Goal: Task Accomplishment & Management: Manage account settings

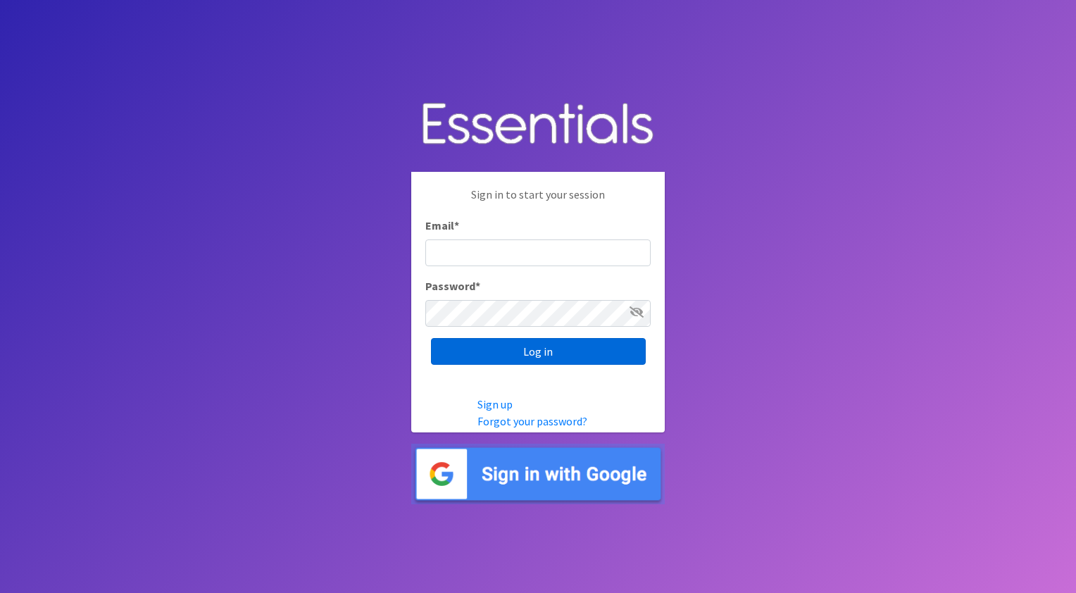
type input "[EMAIL_ADDRESS][DOMAIN_NAME]"
click at [606, 345] on input "Log in" at bounding box center [538, 351] width 215 height 27
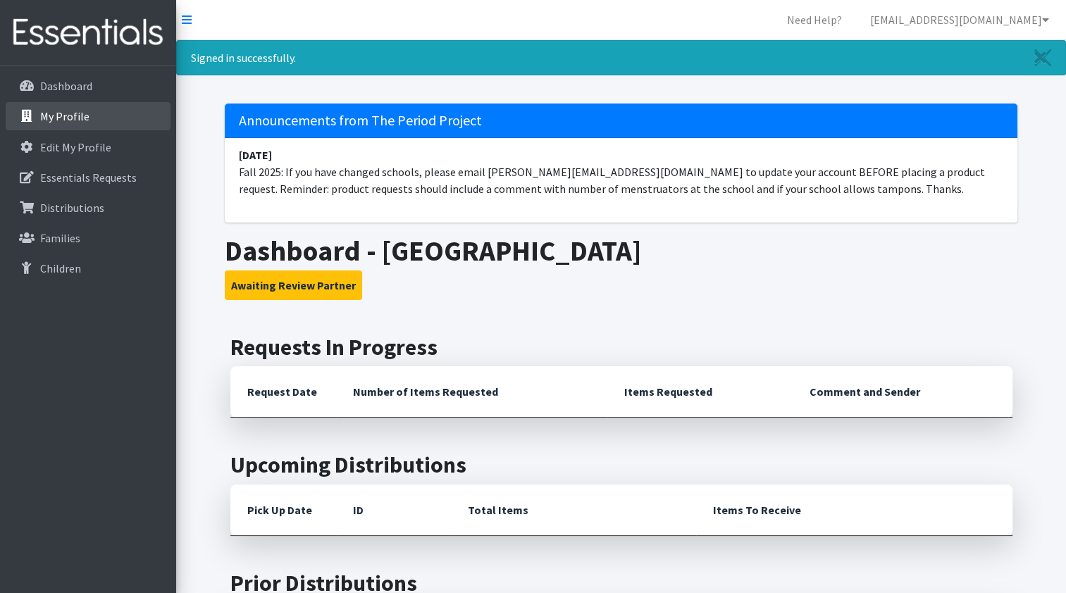
click at [80, 116] on p "My Profile" at bounding box center [64, 116] width 49 height 14
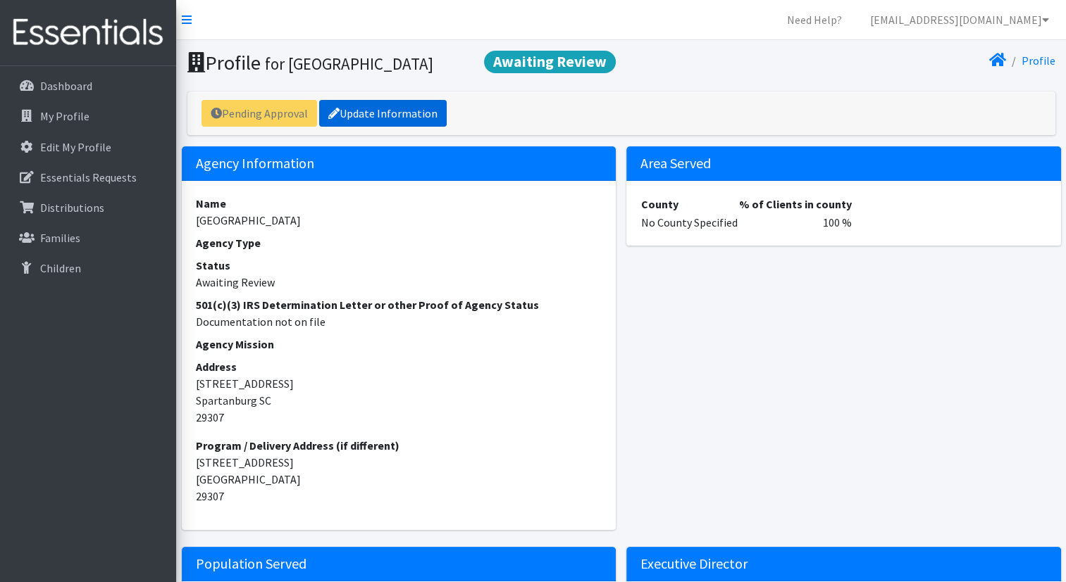
click at [415, 114] on link "Update Information" at bounding box center [382, 113] width 127 height 27
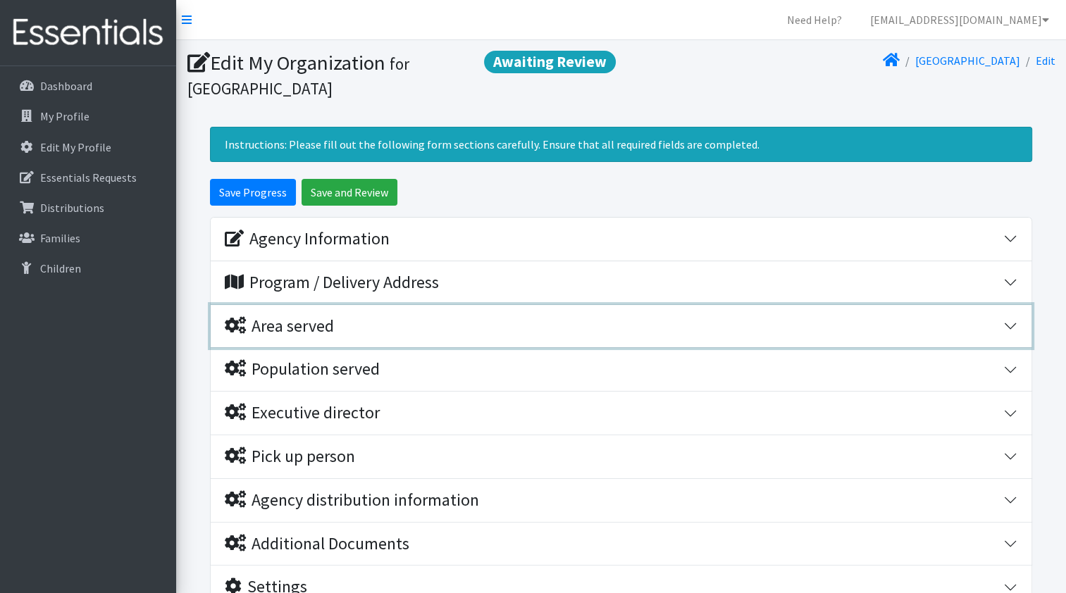
click at [340, 323] on div "Area served" at bounding box center [614, 326] width 778 height 20
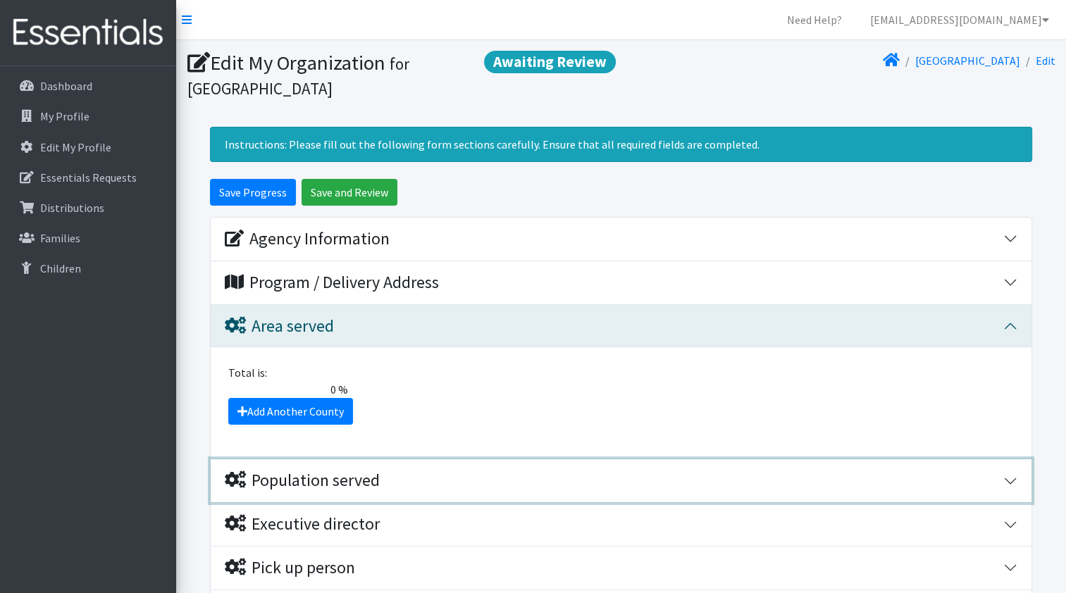
click at [310, 478] on div "Population served" at bounding box center [302, 480] width 155 height 20
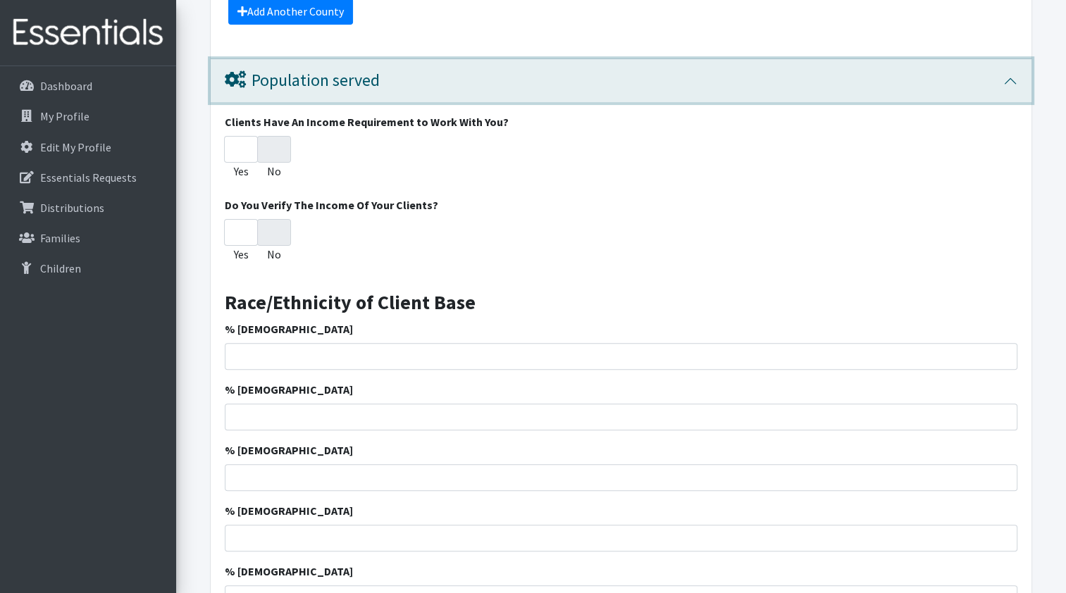
scroll to position [423, 0]
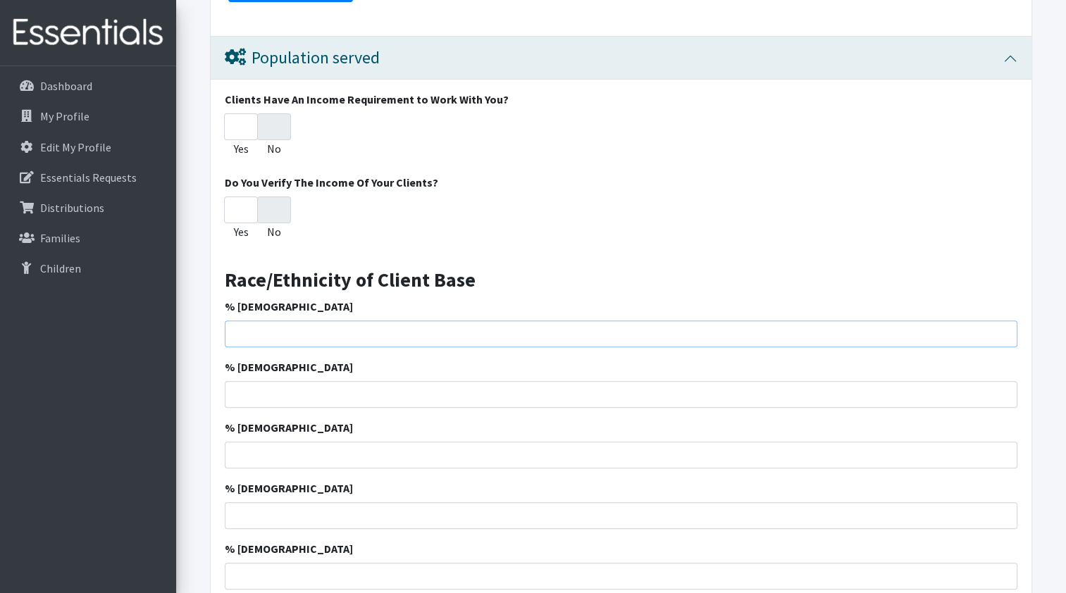
click at [284, 325] on input "% [DEMOGRAPHIC_DATA]" at bounding box center [621, 333] width 792 height 27
click at [265, 337] on input "% [DEMOGRAPHIC_DATA]" at bounding box center [621, 333] width 792 height 27
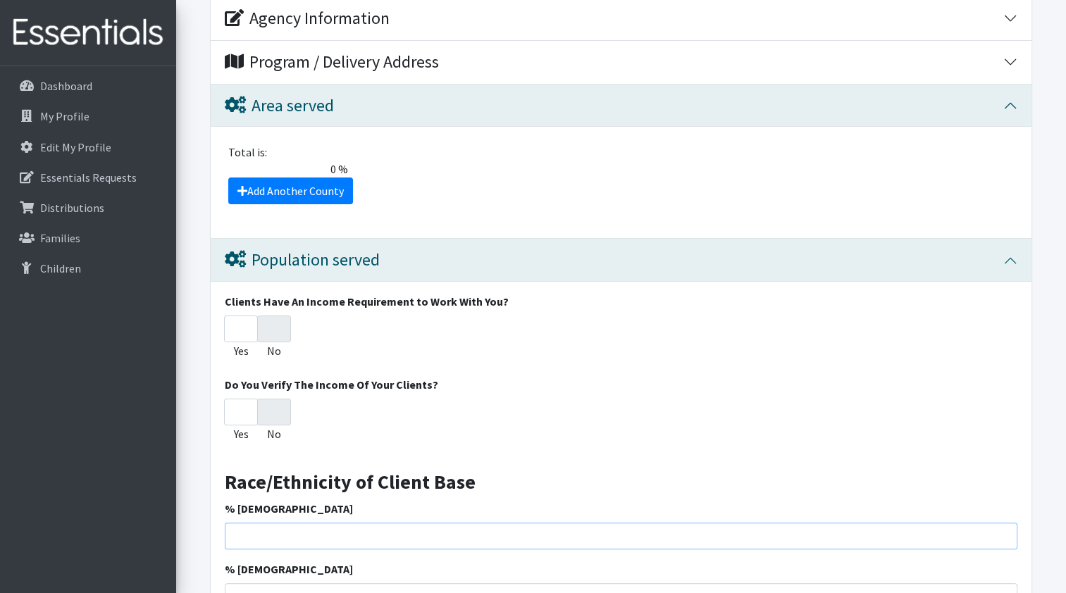
scroll to position [211, 0]
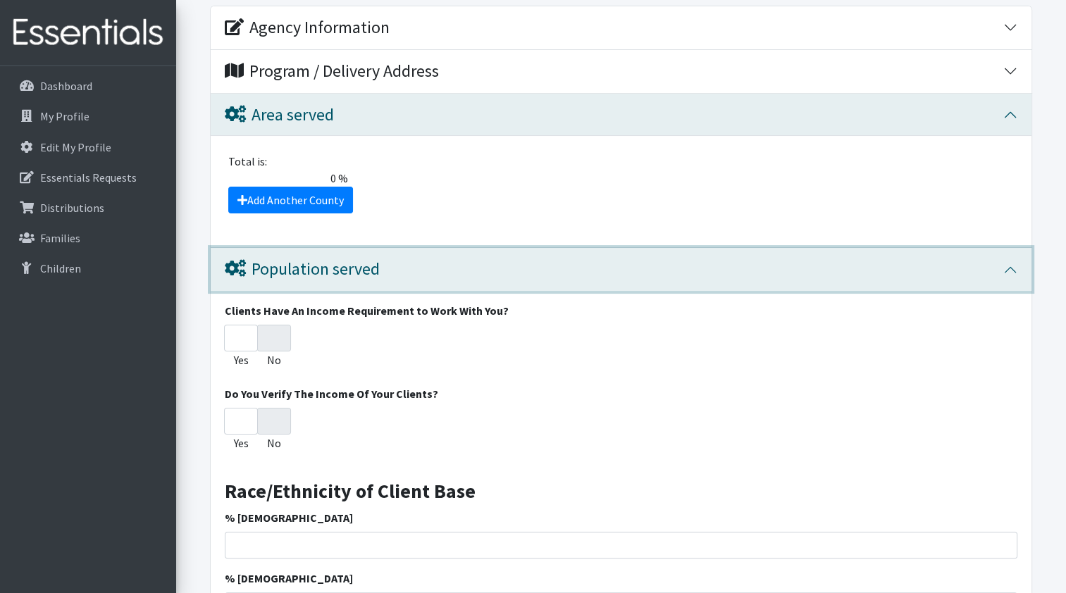
click at [325, 267] on div "Population served" at bounding box center [302, 269] width 155 height 20
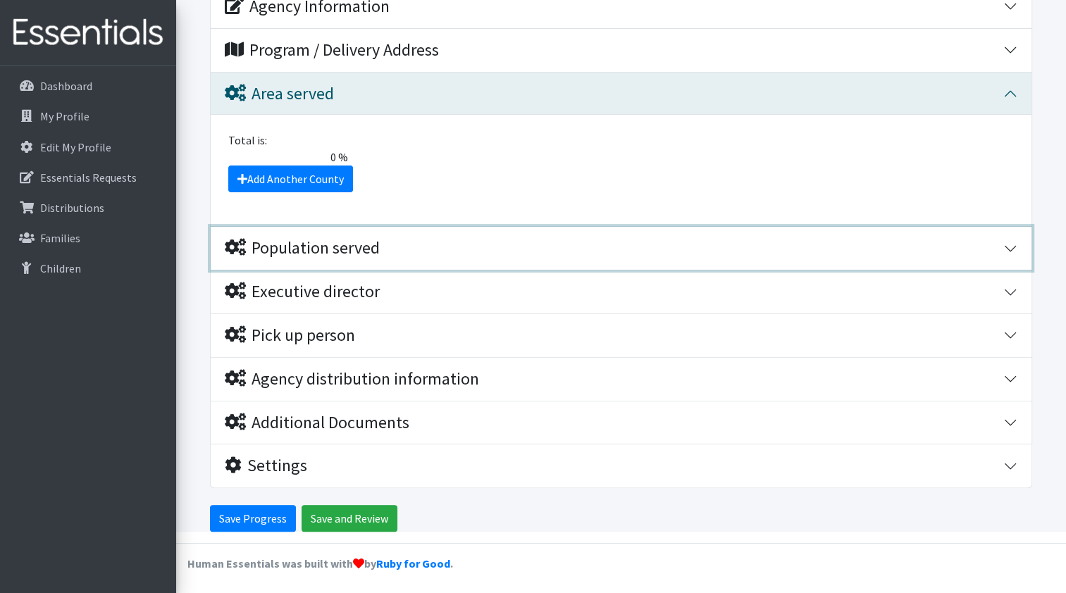
scroll to position [162, 0]
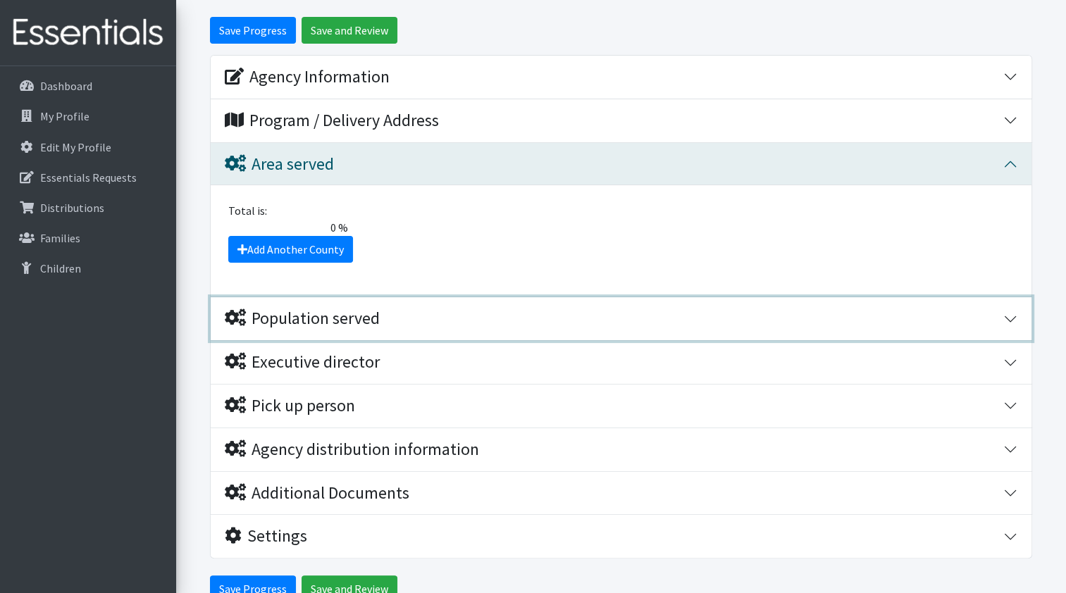
click at [1012, 318] on button "Population served" at bounding box center [621, 318] width 820 height 43
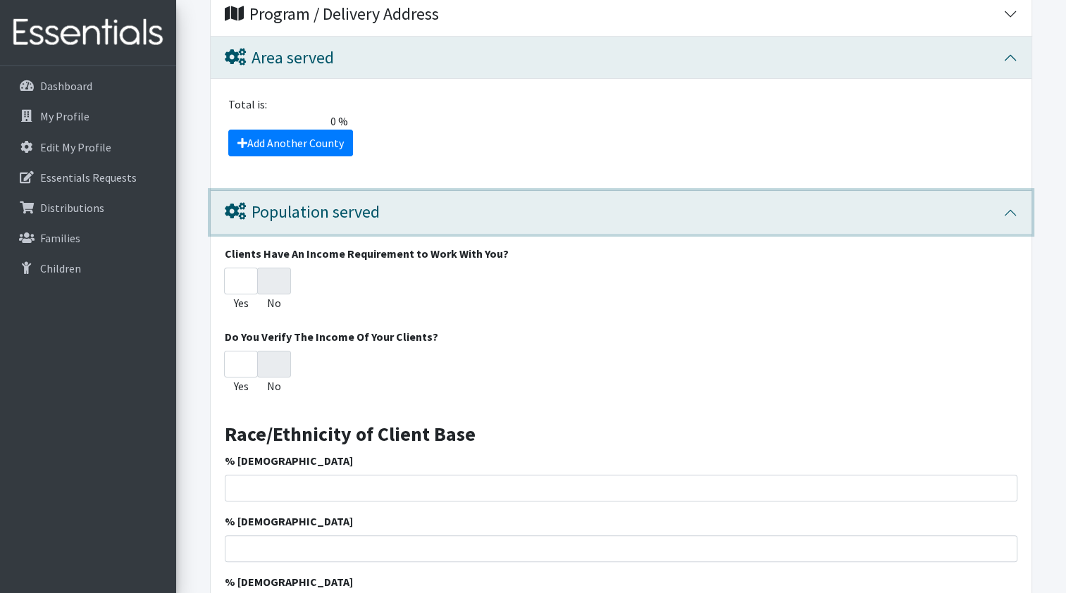
scroll to position [303, 0]
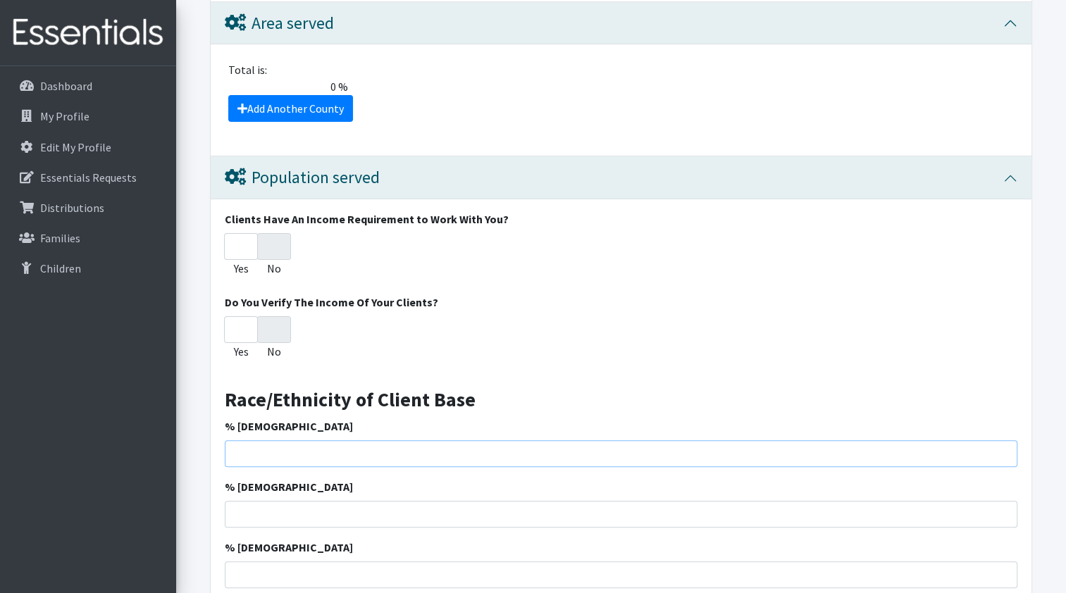
click at [278, 451] on input "% [DEMOGRAPHIC_DATA]" at bounding box center [621, 453] width 792 height 27
click at [1001, 446] on input "1" at bounding box center [621, 453] width 792 height 27
type input "0"
click at [1003, 456] on input "0" at bounding box center [621, 453] width 792 height 27
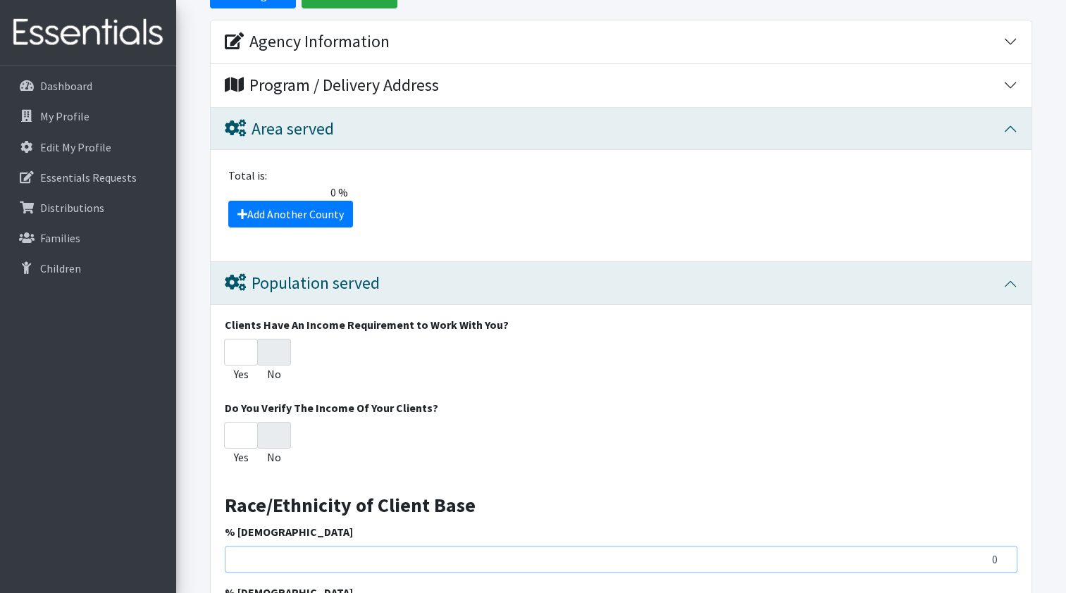
scroll to position [21, 0]
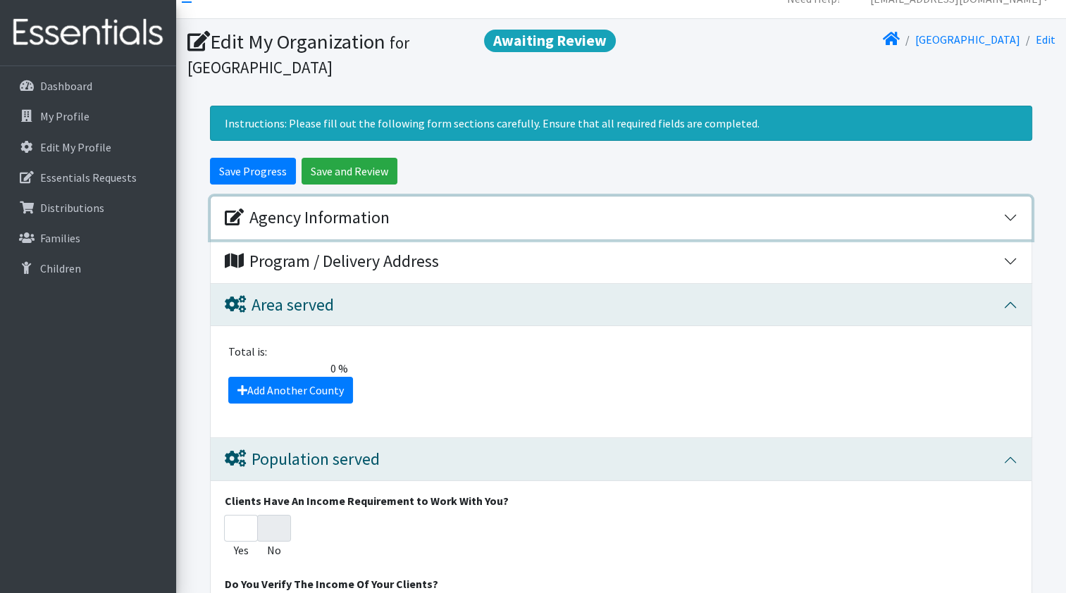
click at [1010, 217] on button "Agency Information" at bounding box center [621, 217] width 820 height 43
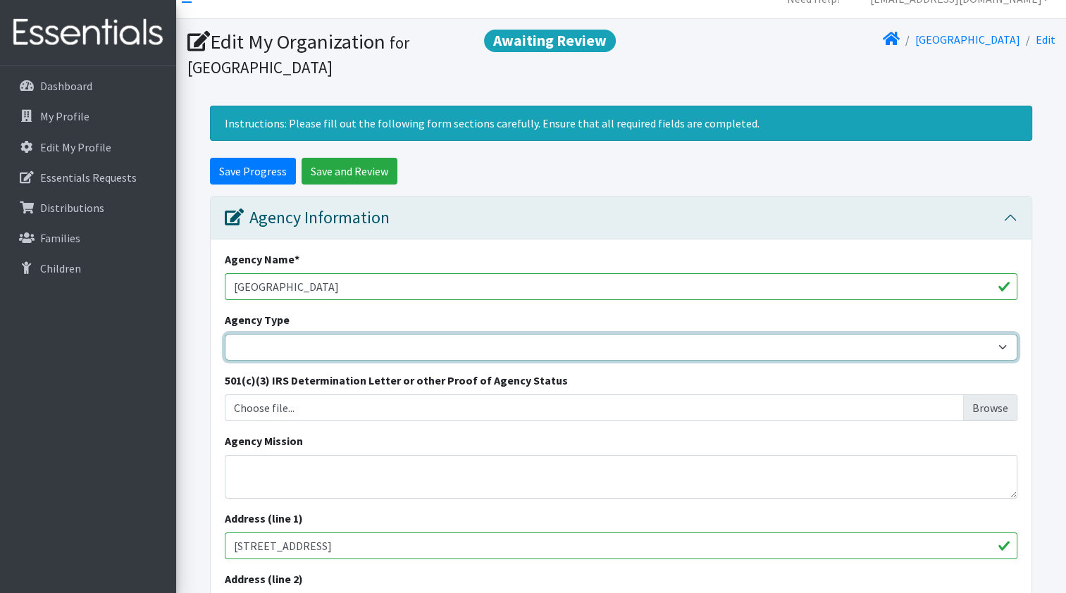
click at [1001, 344] on select "Basic Needs Bank Career technical training [MEDICAL_DATA] resource center [DEMO…" at bounding box center [621, 347] width 792 height 27
select select "ms"
click at [225, 334] on select "Basic Needs Bank Career technical training [MEDICAL_DATA] resource center [DEMO…" at bounding box center [621, 347] width 792 height 27
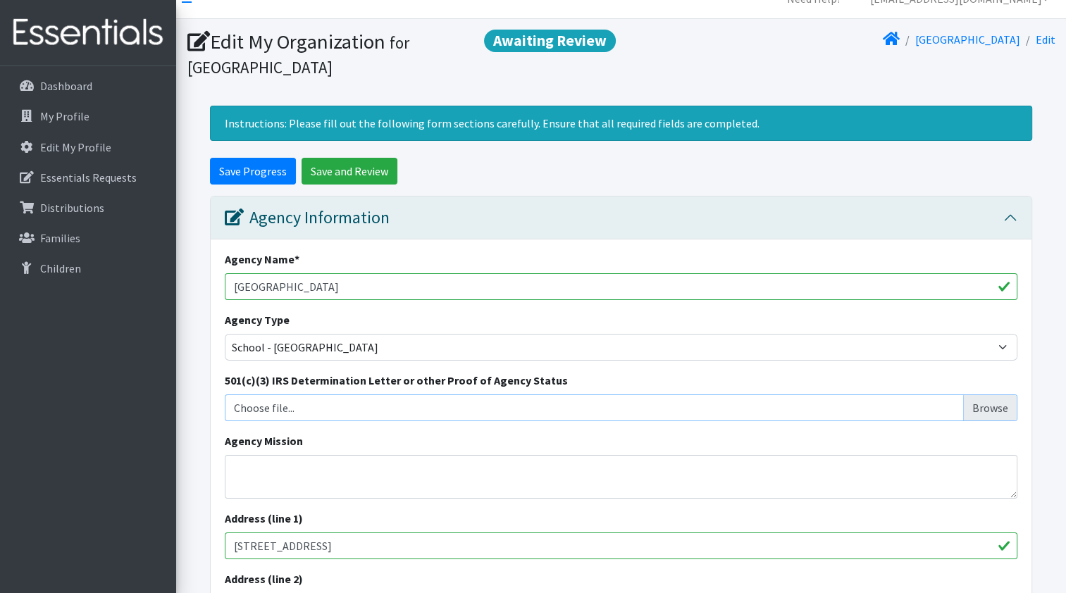
click at [476, 401] on input "Choose file..." at bounding box center [621, 407] width 782 height 27
click at [994, 407] on input "Choose file..." at bounding box center [621, 407] width 782 height 27
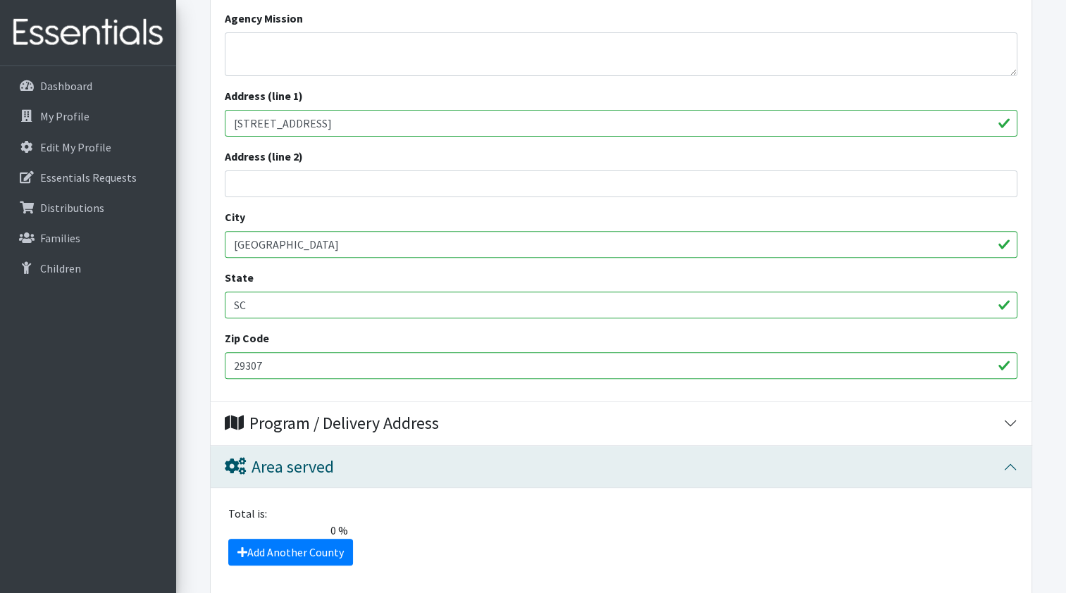
scroll to position [514, 0]
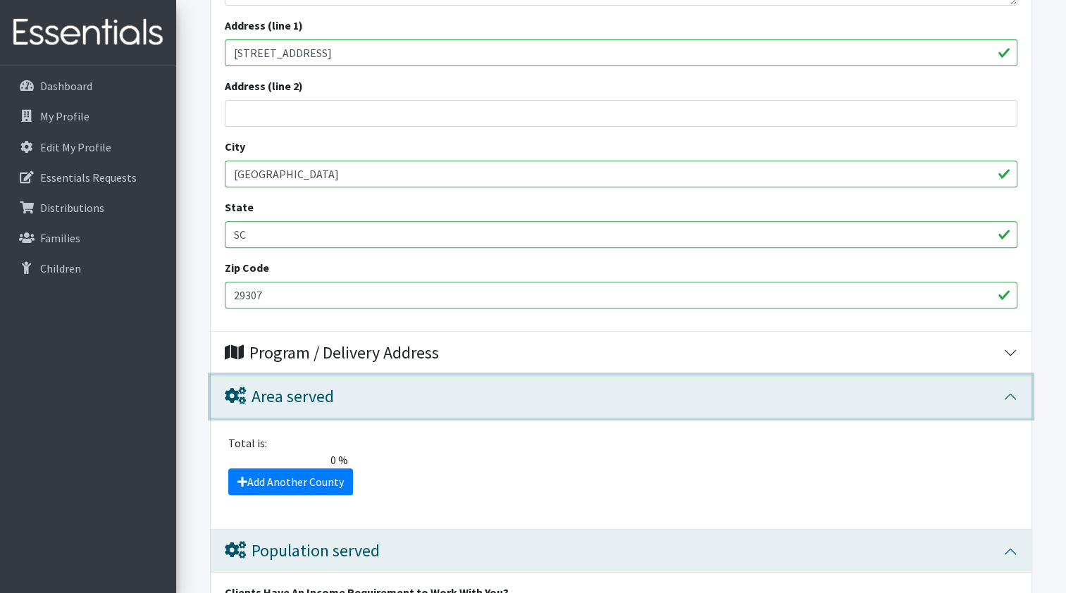
click at [1009, 394] on button "Area served" at bounding box center [621, 396] width 820 height 43
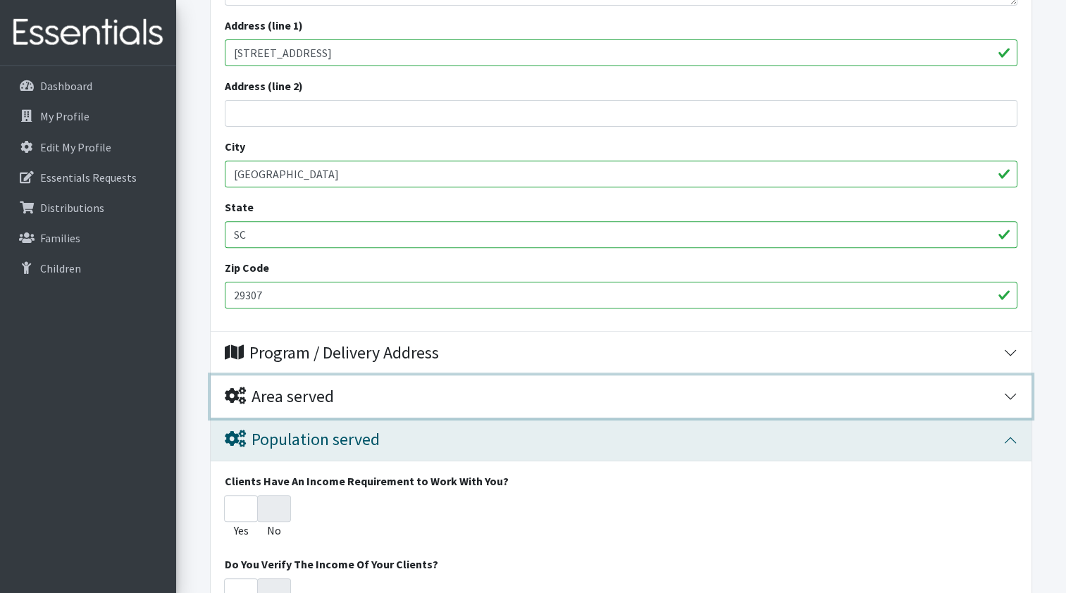
click at [1009, 394] on button "Area served" at bounding box center [621, 396] width 820 height 43
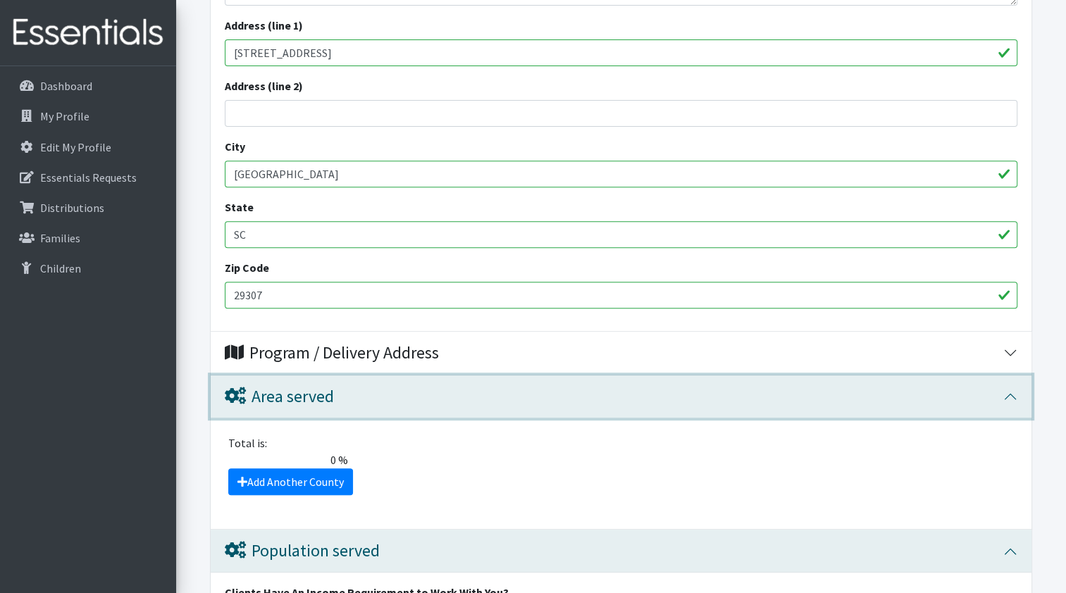
click at [1009, 394] on button "Area served" at bounding box center [621, 396] width 820 height 43
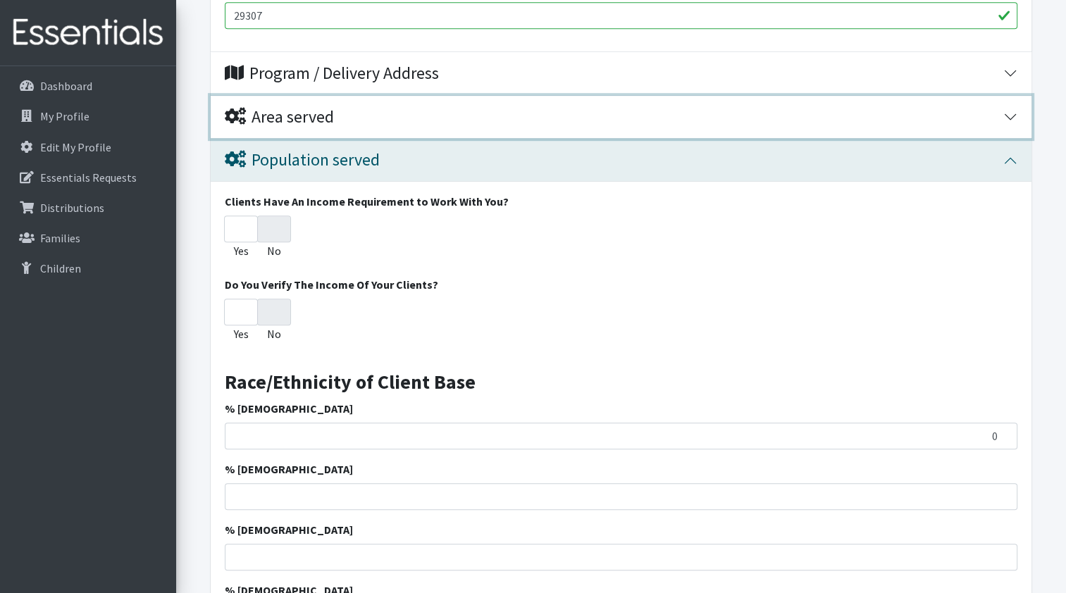
scroll to position [796, 0]
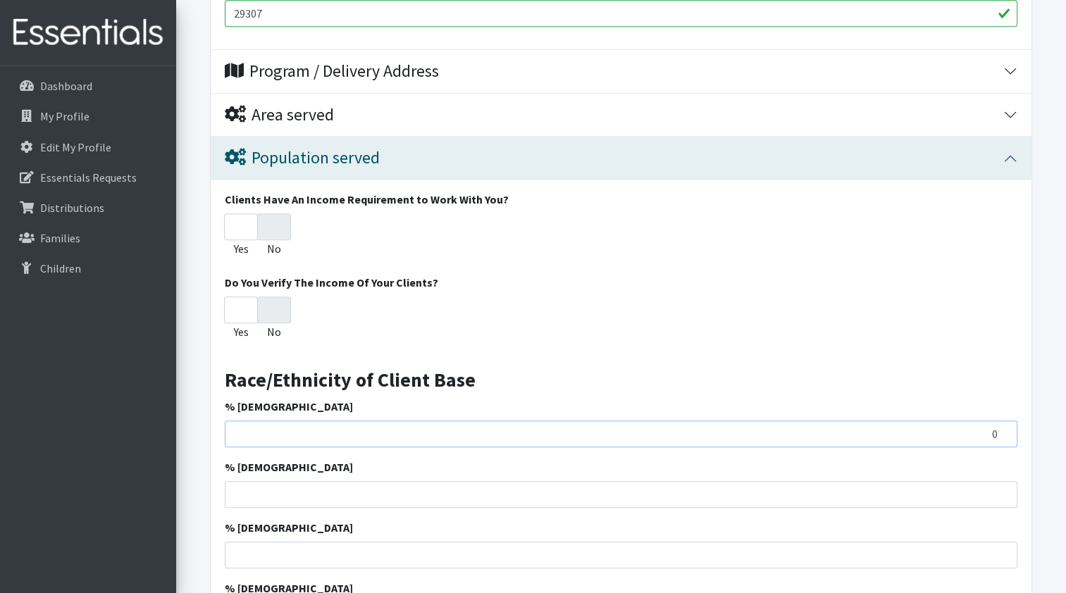
click at [411, 444] on input "0" at bounding box center [621, 433] width 792 height 27
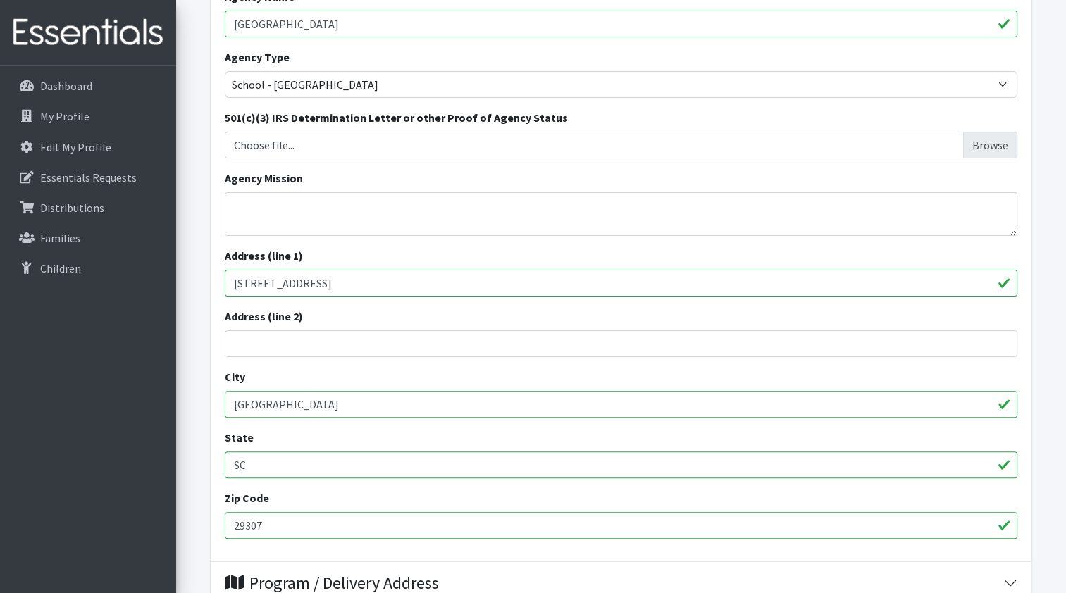
scroll to position [143, 0]
